Goal: Complete application form

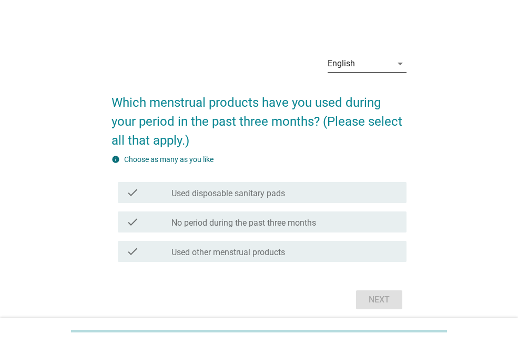
click at [404, 63] on icon "arrow_drop_down" at bounding box center [400, 63] width 13 height 13
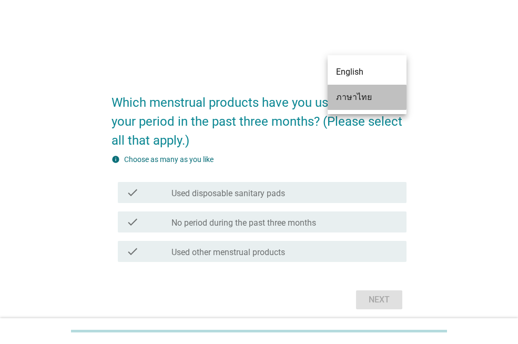
click at [388, 94] on div "ภาษาไทย" at bounding box center [367, 97] width 62 height 13
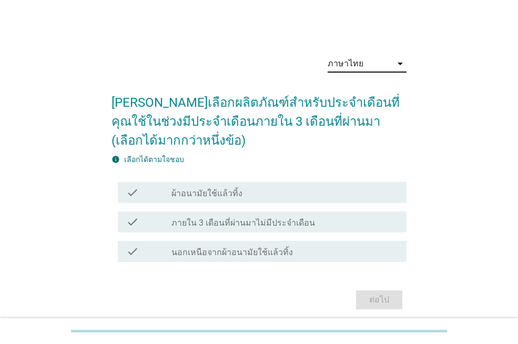
click at [305, 194] on div "check_box_outline_blank ผ้าอนามัยใช้แล้วทิ้ง" at bounding box center [284, 192] width 227 height 13
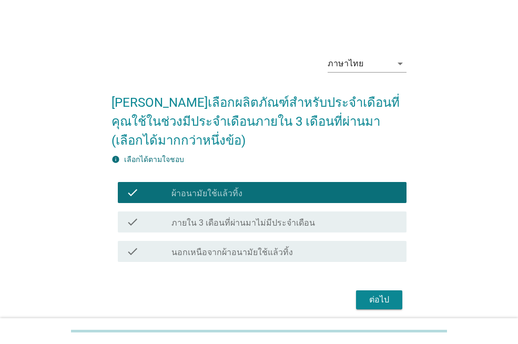
click at [372, 301] on div "ต่อไป" at bounding box center [379, 300] width 29 height 13
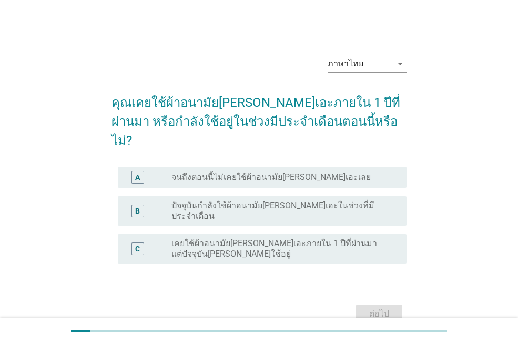
click at [357, 200] on div "radio_button_unchecked ปัจจุบันกำลังใช้ผ้าอนามัย[PERSON_NAME]เอะในช่วงที่มีประจ…" at bounding box center [280, 210] width 218 height 21
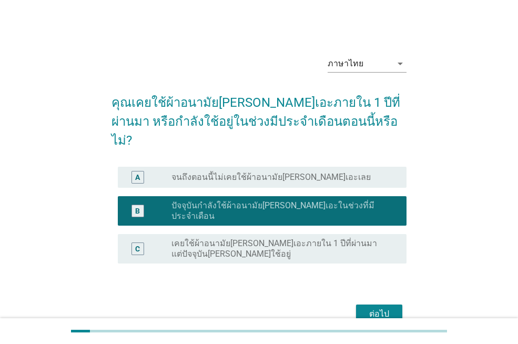
click at [390, 308] on div "ต่อไป" at bounding box center [379, 314] width 29 height 13
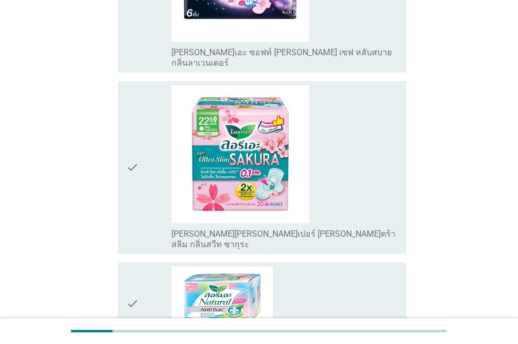
scroll to position [473, 0]
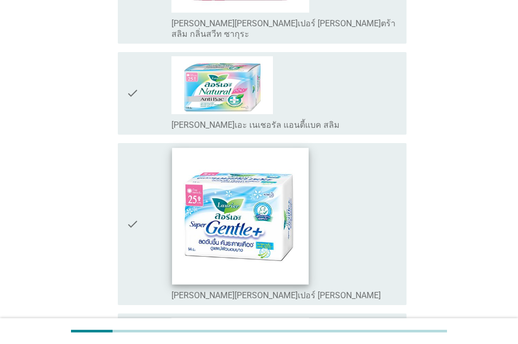
click at [294, 223] on img at bounding box center [241, 216] width 136 height 136
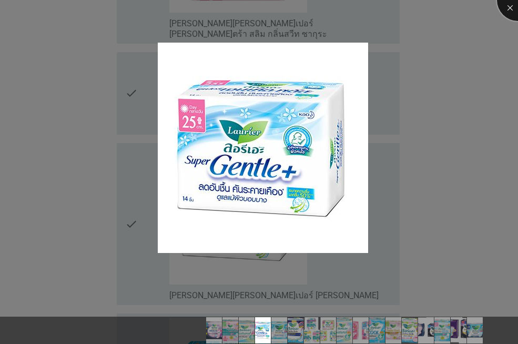
click at [507, 6] on div at bounding box center [518, 0] width 42 height 42
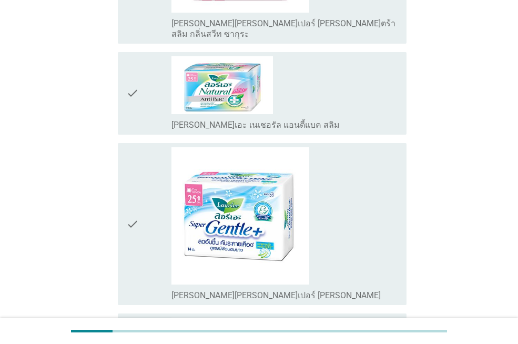
click at [132, 196] on icon "check" at bounding box center [132, 224] width 13 height 154
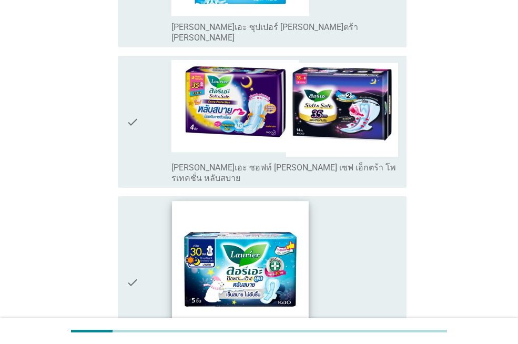
scroll to position [2431, 0]
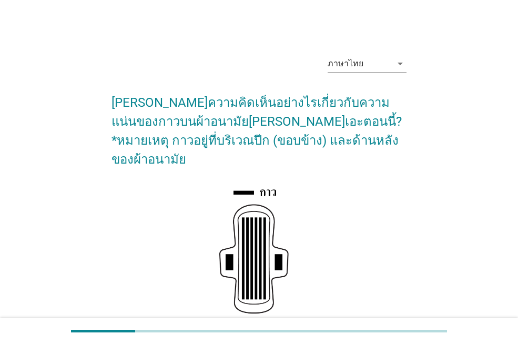
scroll to position [158, 0]
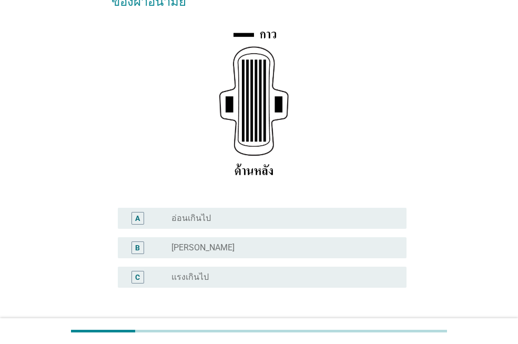
click at [351, 242] on div "B radio_button_unchecked [PERSON_NAME]" at bounding box center [259, 247] width 295 height 29
click at [349, 241] on div "radio_button_unchecked [PERSON_NAME]" at bounding box center [284, 247] width 227 height 13
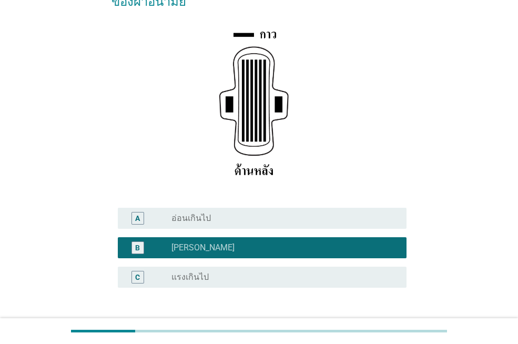
click at [382, 332] on div "ต่อไป" at bounding box center [379, 338] width 29 height 13
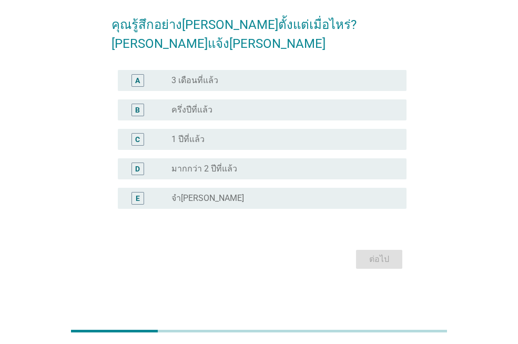
scroll to position [0, 0]
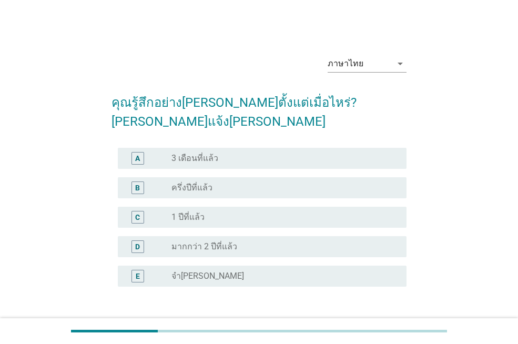
click at [277, 148] on div "A radio_button_unchecked 3 เดือนที่แล้ว" at bounding box center [262, 158] width 289 height 21
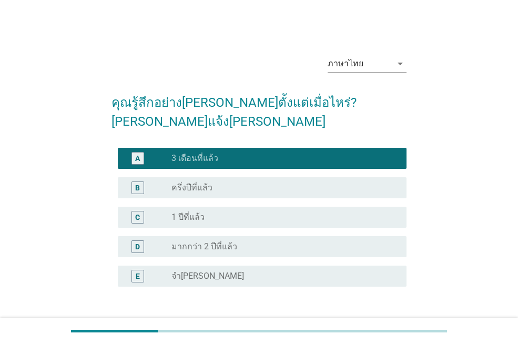
click at [309, 240] on div "radio_button_unchecked มากกว่า 2 ปีที่แล้ว" at bounding box center [284, 246] width 227 height 13
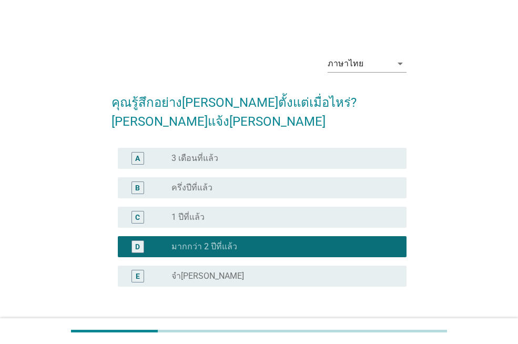
click at [371, 331] on div "ต่อไป" at bounding box center [379, 337] width 29 height 13
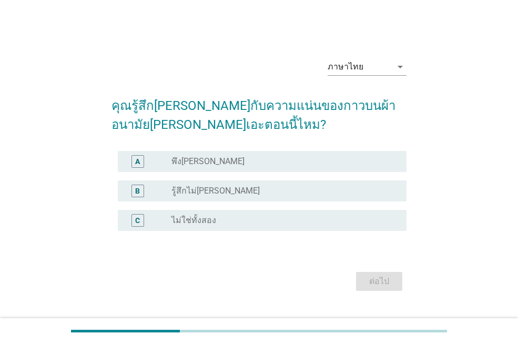
click at [285, 156] on div "radio_button_unchecked พึง[PERSON_NAME]" at bounding box center [284, 161] width 227 height 13
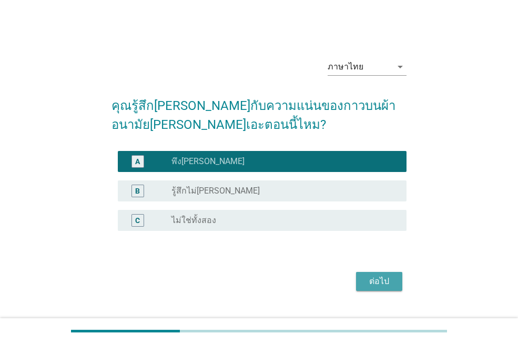
click at [366, 280] on div "ต่อไป" at bounding box center [379, 281] width 29 height 13
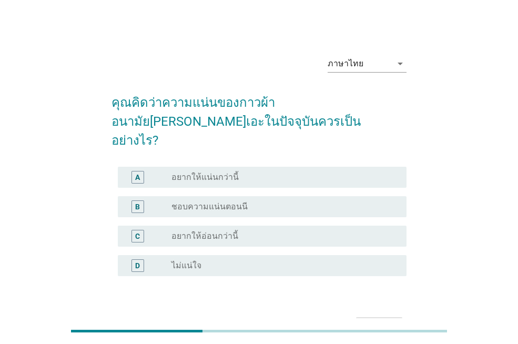
click at [270, 172] on div "radio_button_unchecked อยากให้แน่นกว่านี้" at bounding box center [280, 177] width 218 height 11
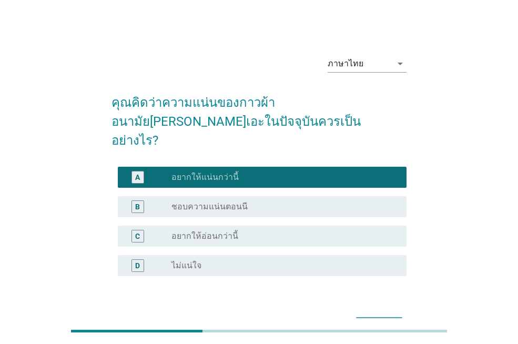
click at [371, 317] on button "ต่อไป" at bounding box center [379, 326] width 46 height 19
click at [371, 316] on div "ต่อไป" at bounding box center [259, 326] width 295 height 25
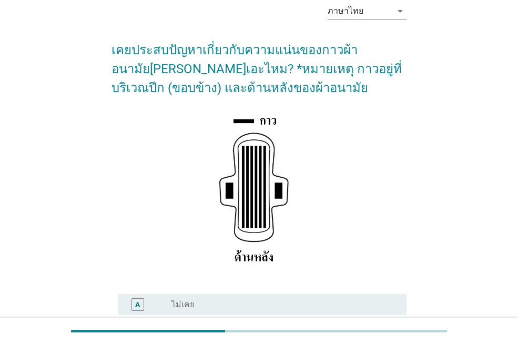
scroll to position [158, 0]
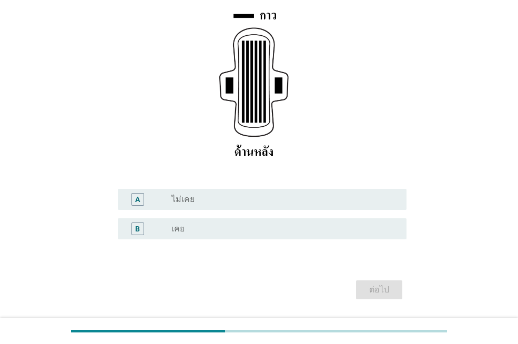
click at [236, 197] on div "radio_button_unchecked ไม่เคย" at bounding box center [280, 199] width 218 height 11
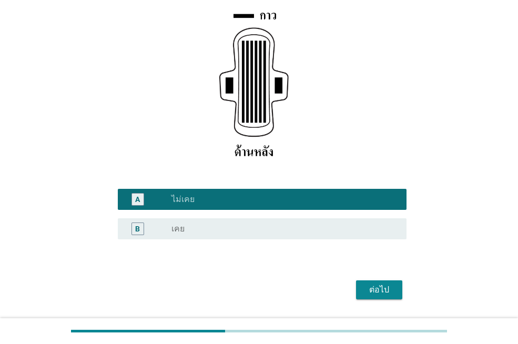
click at [390, 288] on div "ต่อไป" at bounding box center [379, 290] width 29 height 13
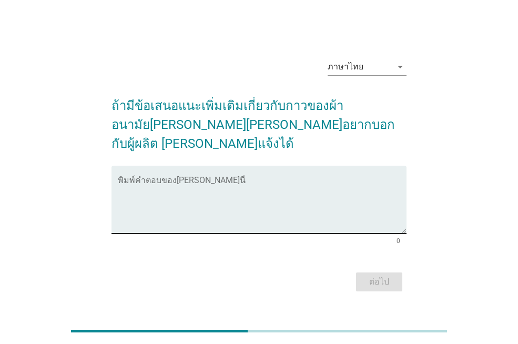
click at [246, 217] on textarea "พิมพ์คำตอบของคุณ ที่นี่" at bounding box center [262, 205] width 289 height 55
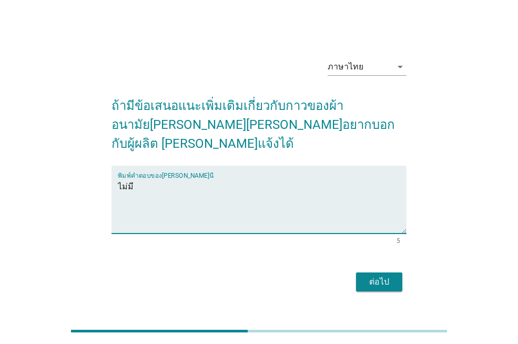
type textarea "ไม่มี"
click at [390, 276] on div "ต่อไป" at bounding box center [379, 282] width 29 height 13
